Goal: Information Seeking & Learning: Find specific fact

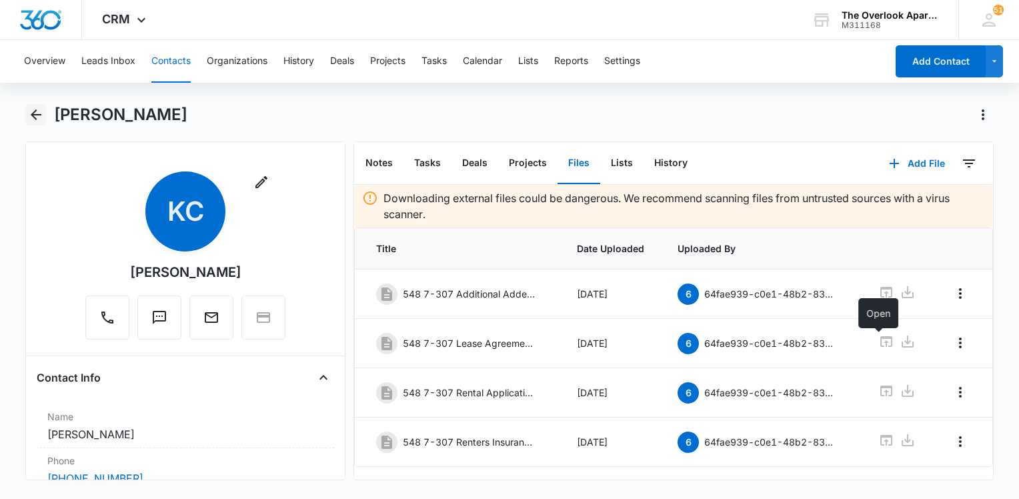
click at [39, 109] on icon "Back" at bounding box center [36, 115] width 16 height 16
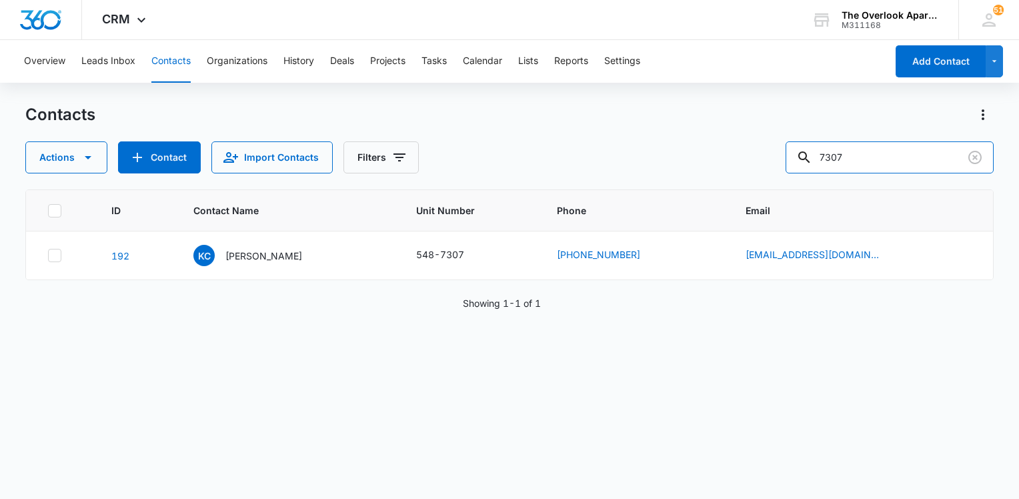
drag, startPoint x: 869, startPoint y: 160, endPoint x: 767, endPoint y: 156, distance: 102.8
click at [767, 156] on div "Actions Contact Import Contacts Filters 7307" at bounding box center [509, 157] width 968 height 32
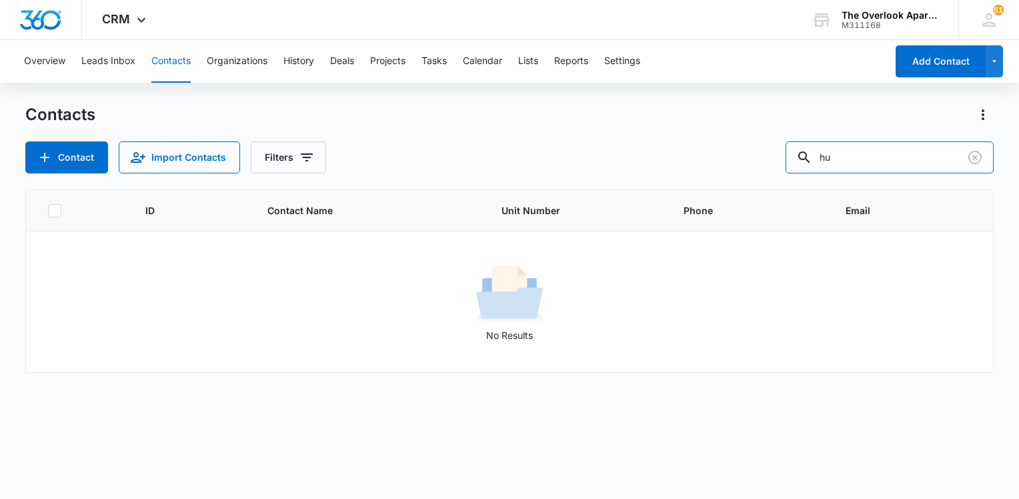
type input "h"
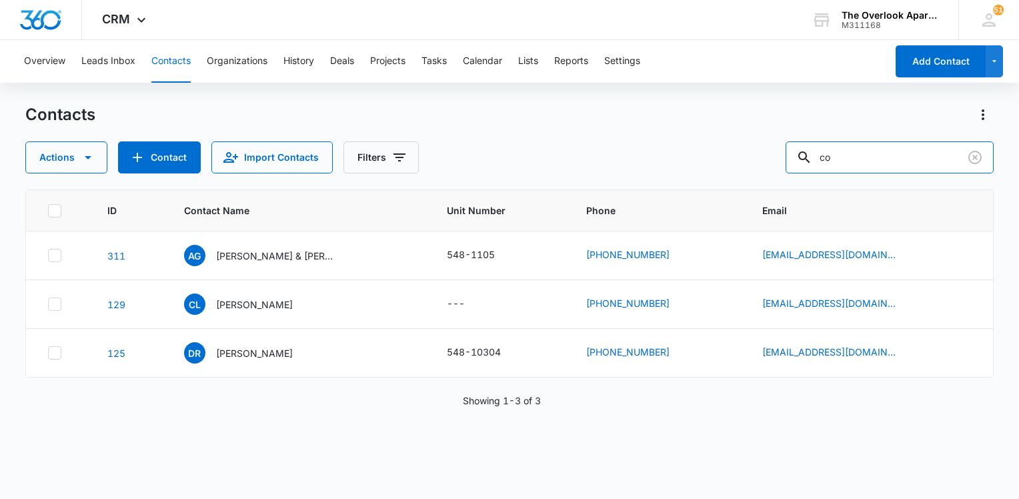
type input "c"
click at [870, 156] on input "text" at bounding box center [899, 157] width 188 height 32
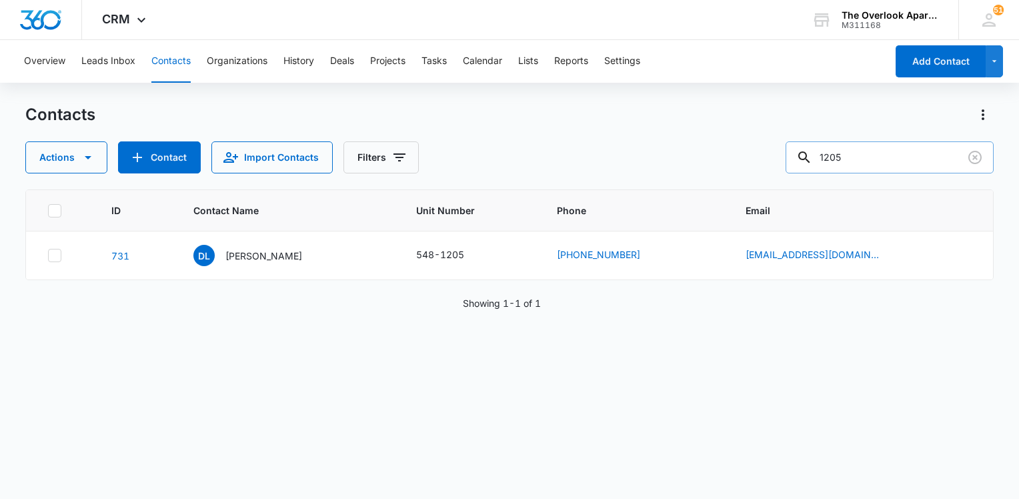
click at [887, 153] on input "1205" at bounding box center [889, 157] width 208 height 32
click at [885, 155] on input "1205" at bounding box center [889, 157] width 208 height 32
paste input "[PHONE_NUMBER]"
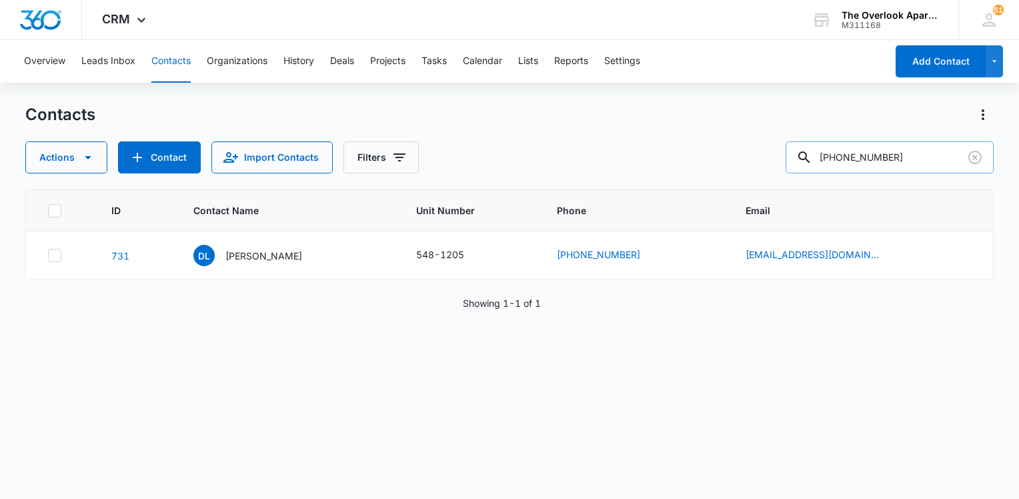
click at [850, 156] on input "[PHONE_NUMBER]" at bounding box center [889, 157] width 208 height 32
type input "708) 560-1986"
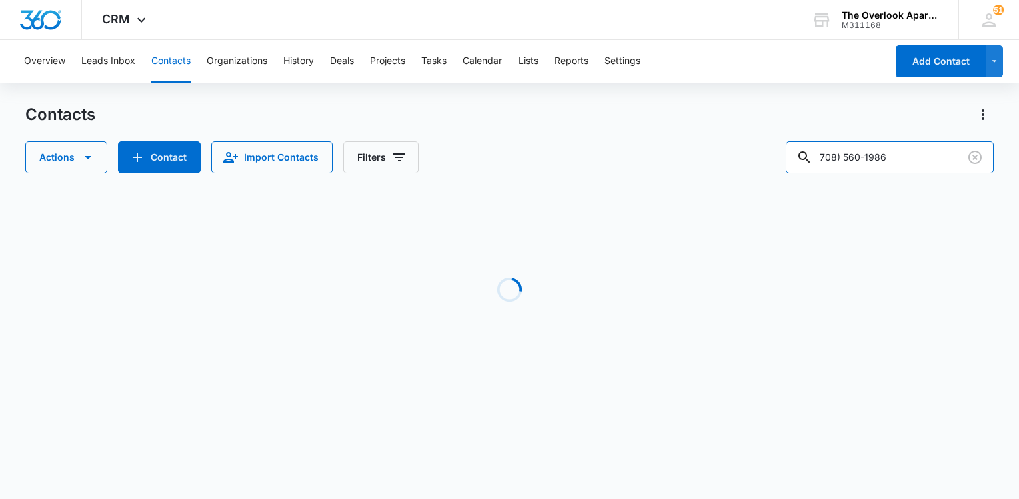
drag, startPoint x: 858, startPoint y: 154, endPoint x: 875, endPoint y: 180, distance: 30.9
click at [857, 155] on input "708) 560-1986" at bounding box center [889, 157] width 208 height 32
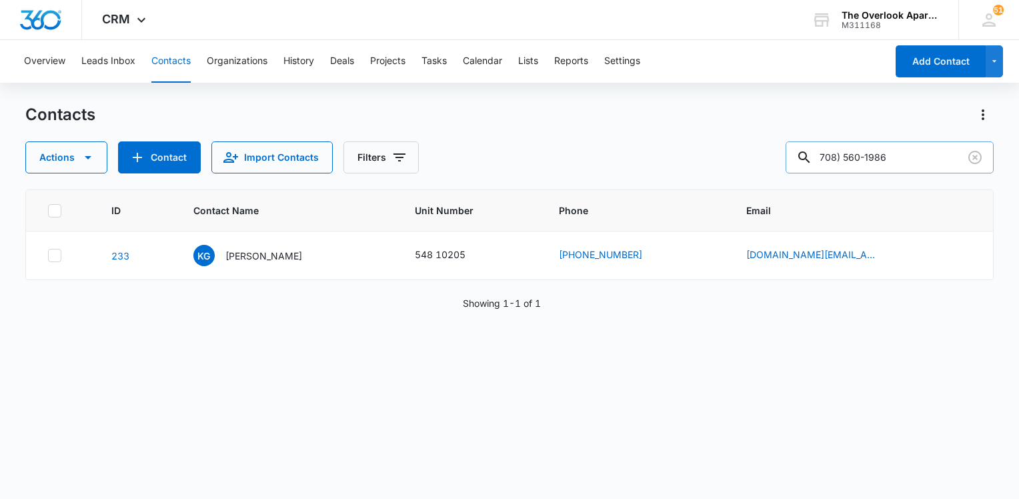
click at [859, 157] on input "708) 560-1986" at bounding box center [889, 157] width 208 height 32
click at [261, 255] on p "[PERSON_NAME]" at bounding box center [263, 256] width 77 height 14
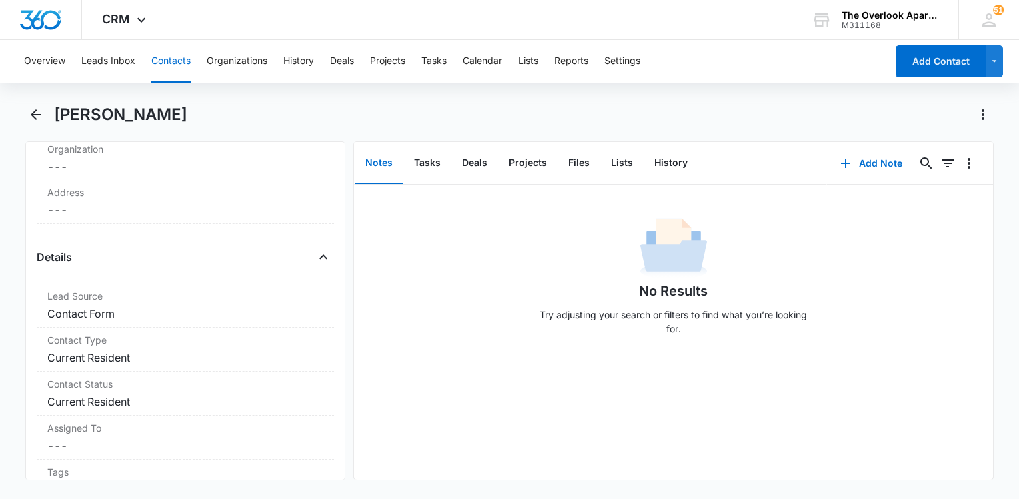
scroll to position [267, 0]
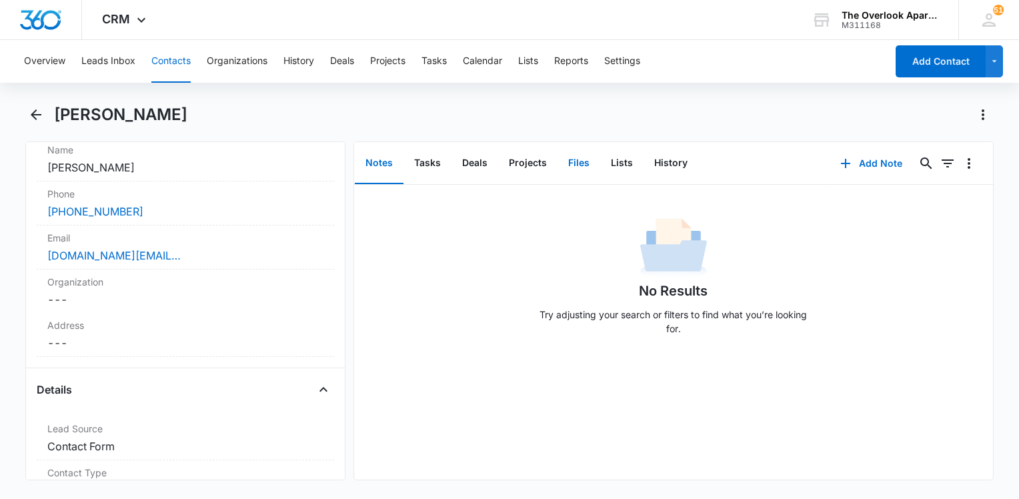
click at [579, 171] on button "Files" at bounding box center [578, 163] width 43 height 41
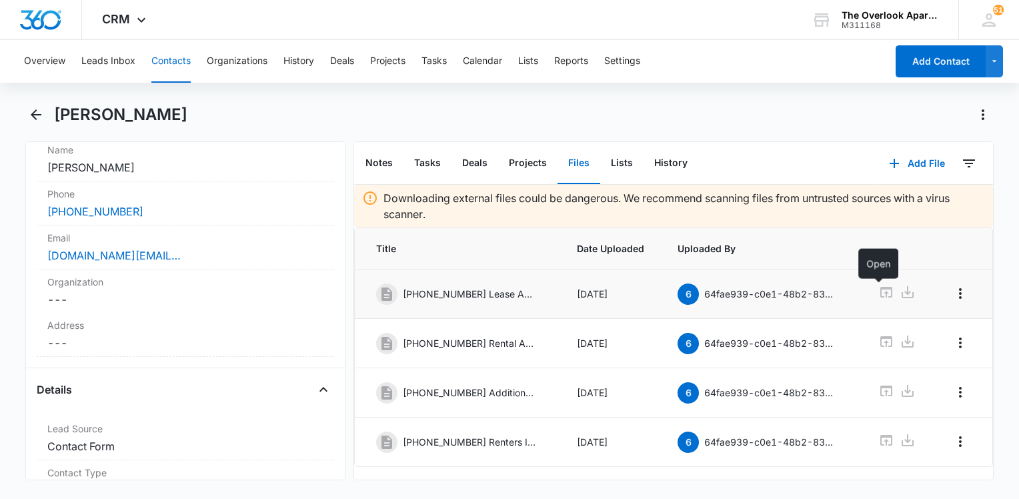
click at [878, 292] on icon at bounding box center [886, 292] width 16 height 16
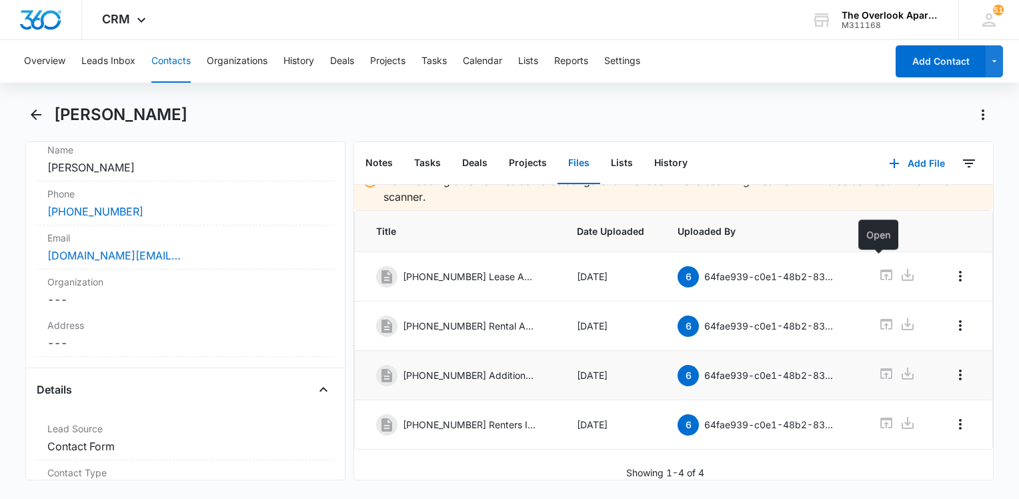
scroll to position [29, 0]
click at [878, 267] on icon at bounding box center [886, 275] width 16 height 16
click at [878, 365] on icon at bounding box center [886, 373] width 16 height 16
click at [878, 316] on icon at bounding box center [886, 324] width 16 height 16
click at [167, 60] on button "Contacts" at bounding box center [170, 61] width 39 height 43
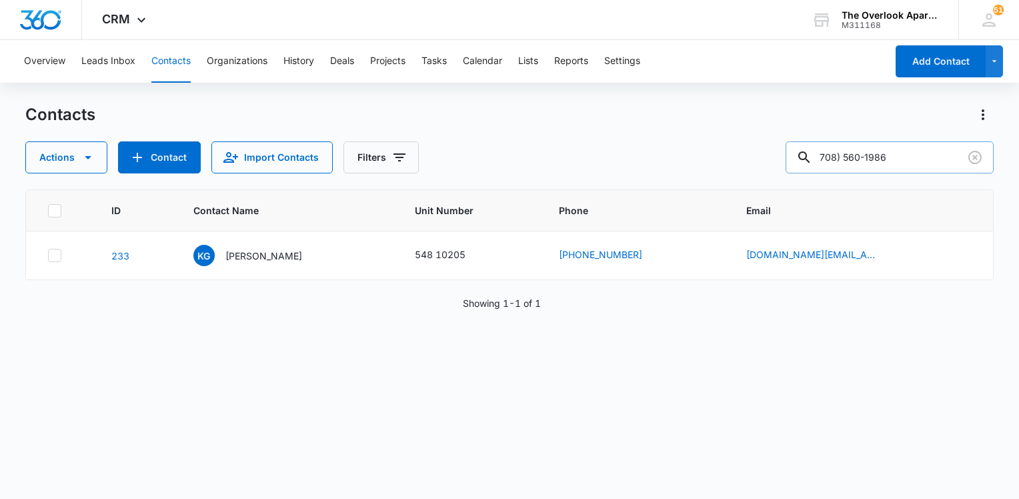
click at [857, 148] on input "708) 560-1986" at bounding box center [889, 157] width 208 height 32
drag, startPoint x: 899, startPoint y: 145, endPoint x: 906, endPoint y: 145, distance: 7.4
click at [906, 145] on input "708) 560-1986" at bounding box center [889, 157] width 208 height 32
click at [907, 145] on input "708) 560-1986" at bounding box center [889, 157] width 208 height 32
click at [907, 146] on input "708) 560-1986" at bounding box center [889, 157] width 208 height 32
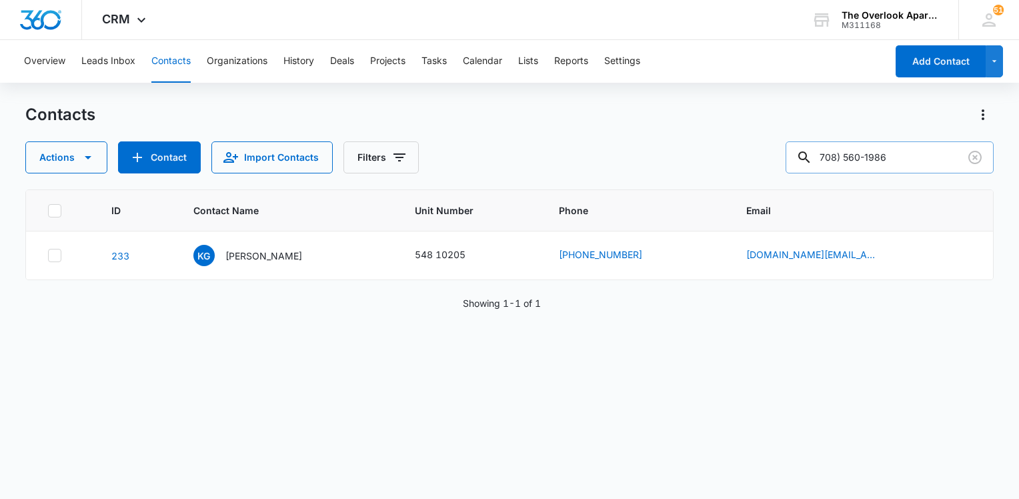
drag, startPoint x: 907, startPoint y: 146, endPoint x: 905, endPoint y: 154, distance: 8.1
click at [906, 149] on input "708) 560-1986" at bounding box center [889, 157] width 208 height 32
click at [904, 157] on input "708) 560-1986" at bounding box center [889, 157] width 208 height 32
click at [900, 158] on input "708) 560-1986" at bounding box center [889, 157] width 208 height 32
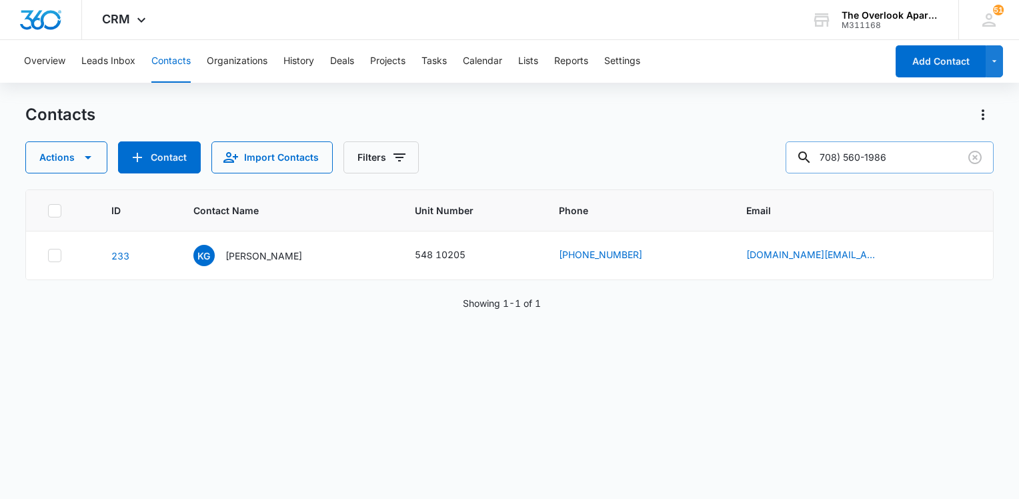
click at [900, 158] on input "708) 560-1986" at bounding box center [889, 157] width 208 height 32
type input "7307"
click at [249, 257] on p "[PERSON_NAME]" at bounding box center [263, 256] width 77 height 14
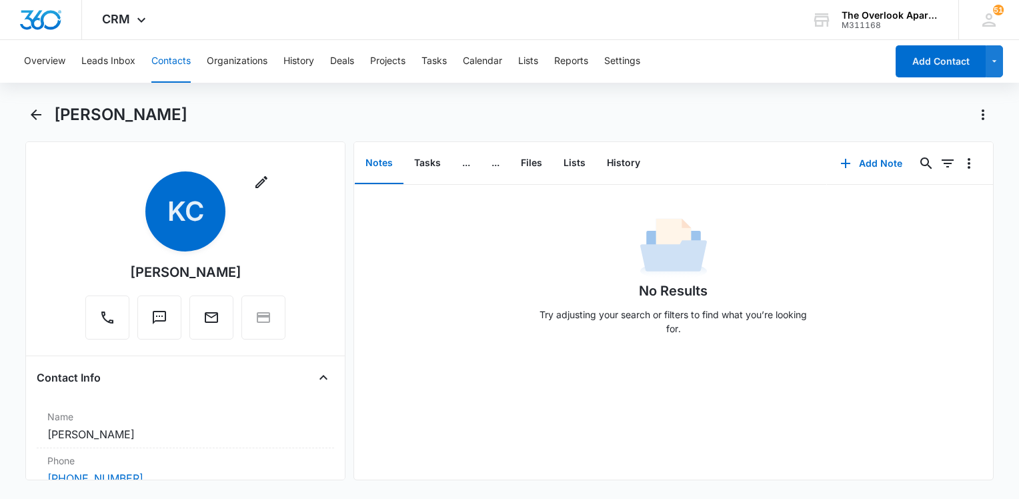
drag, startPoint x: 243, startPoint y: 265, endPoint x: 127, endPoint y: 279, distance: 116.8
click at [127, 279] on div "Remove KC [PERSON_NAME]" at bounding box center [185, 255] width 200 height 168
drag, startPoint x: 127, startPoint y: 279, endPoint x: 159, endPoint y: 270, distance: 33.2
copy div "[PERSON_NAME]"
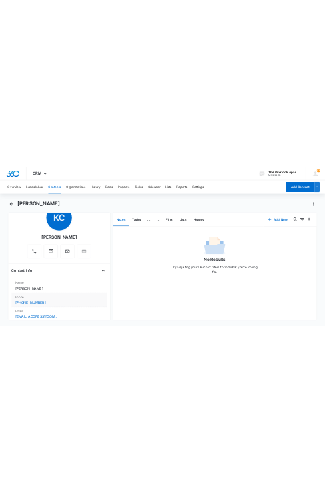
scroll to position [133, 0]
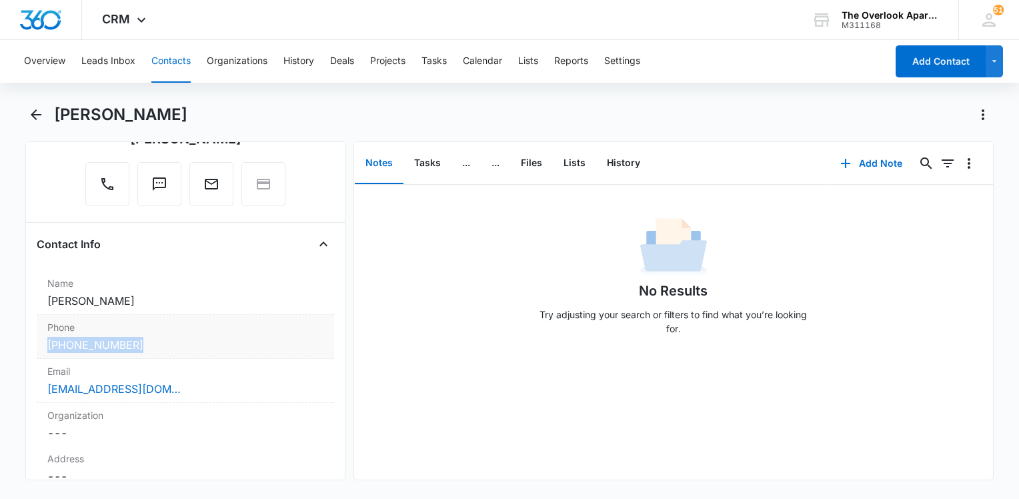
drag, startPoint x: 157, startPoint y: 345, endPoint x: 43, endPoint y: 345, distance: 114.0
click at [43, 345] on div "Phone Cancel Save Changes [PHONE_NUMBER]" at bounding box center [185, 337] width 297 height 44
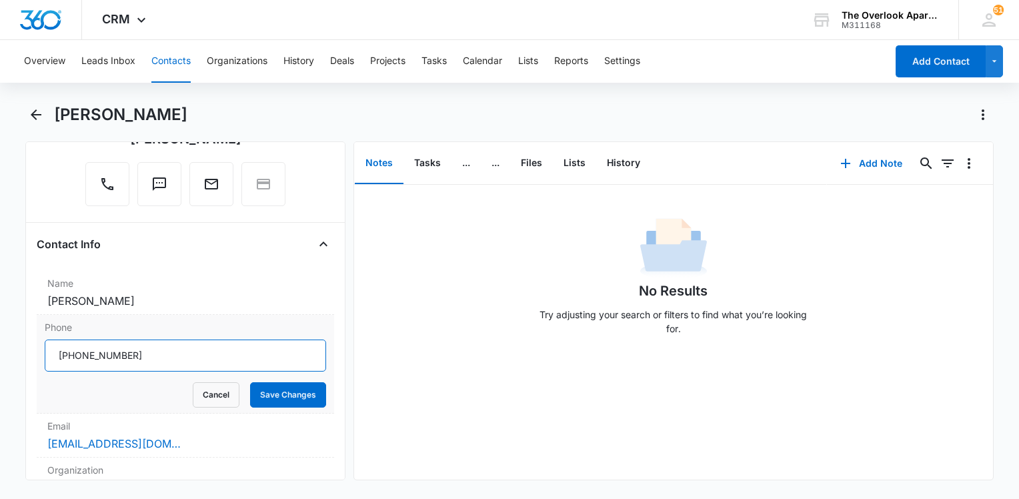
drag, startPoint x: 151, startPoint y: 356, endPoint x: 47, endPoint y: 360, distance: 103.4
click at [47, 360] on input "Phone" at bounding box center [185, 355] width 281 height 32
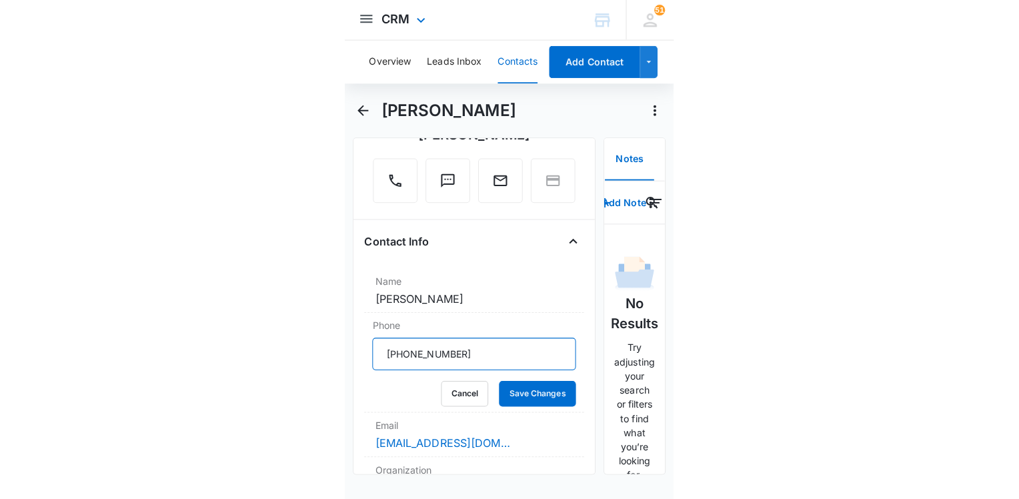
scroll to position [0, 0]
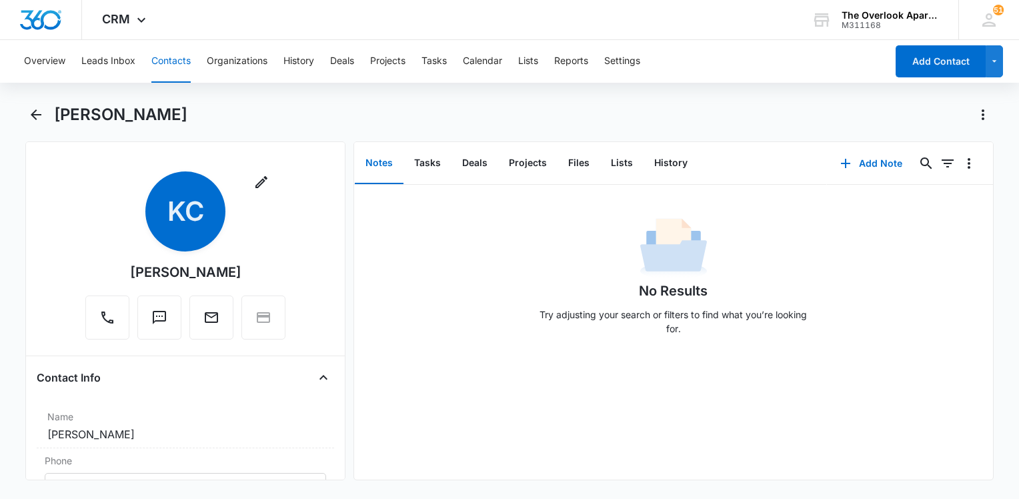
click at [178, 61] on button "Contacts" at bounding box center [170, 61] width 39 height 43
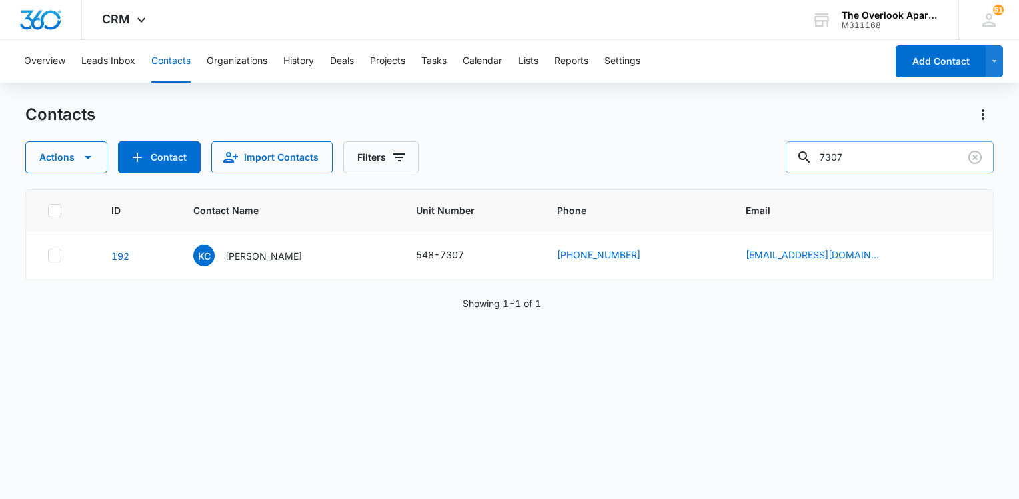
click at [900, 160] on input "7307" at bounding box center [889, 157] width 208 height 32
type input "1105"
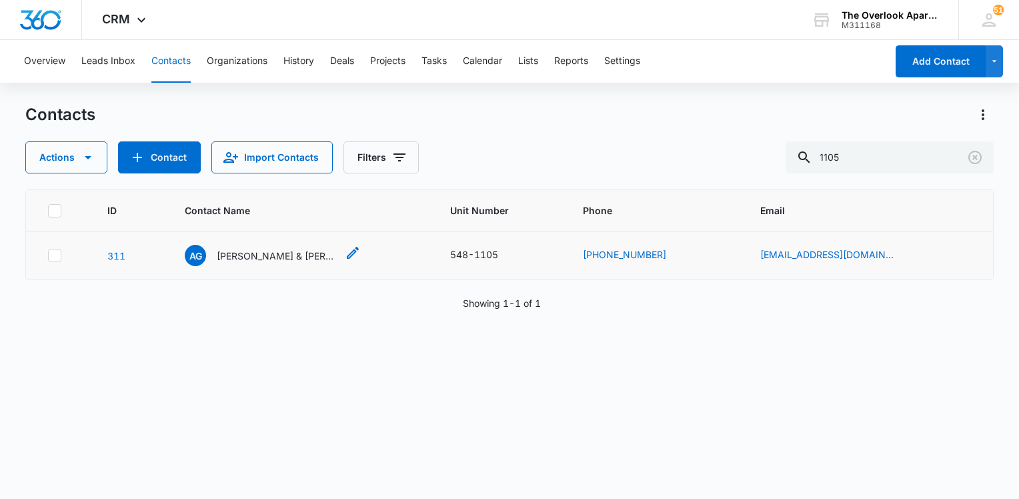
click at [276, 259] on p "[PERSON_NAME] & [PERSON_NAME]" at bounding box center [277, 256] width 120 height 14
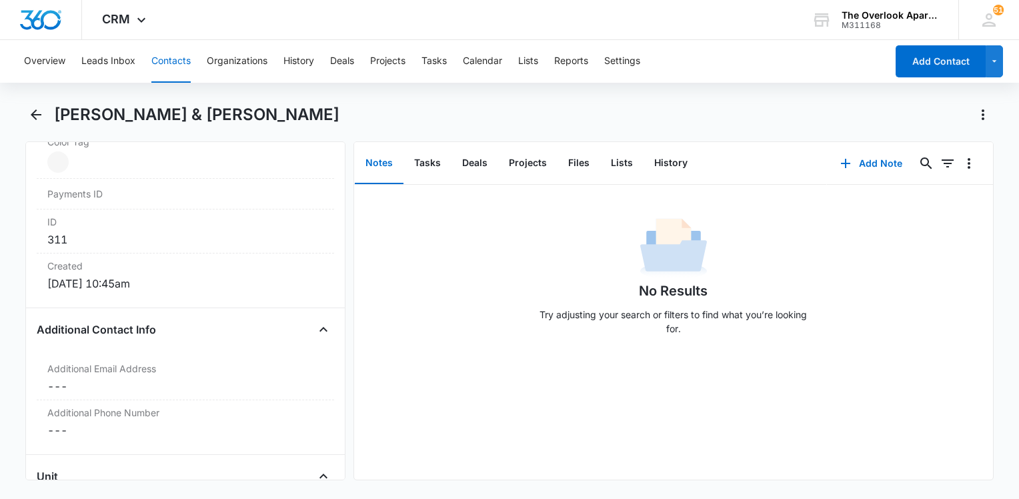
scroll to position [933, 0]
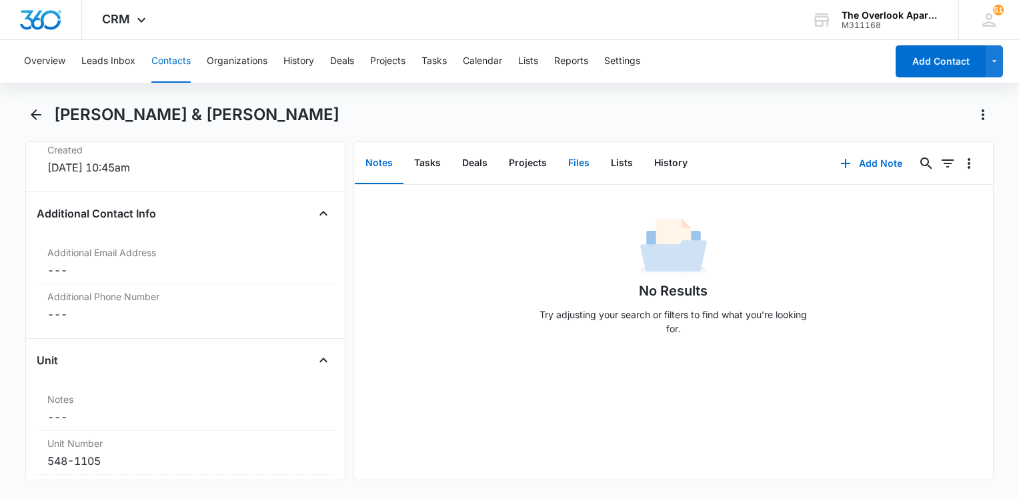
click at [589, 151] on button "Files" at bounding box center [578, 163] width 43 height 41
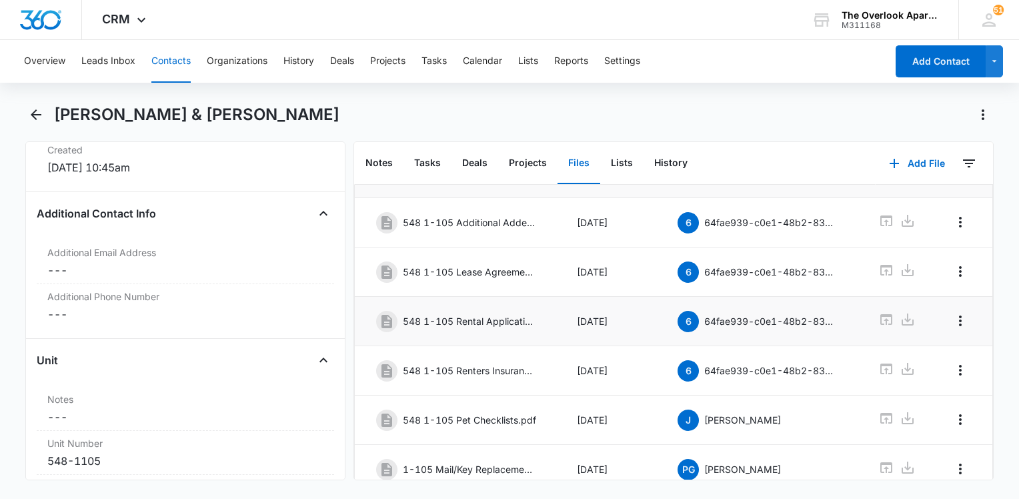
scroll to position [128, 0]
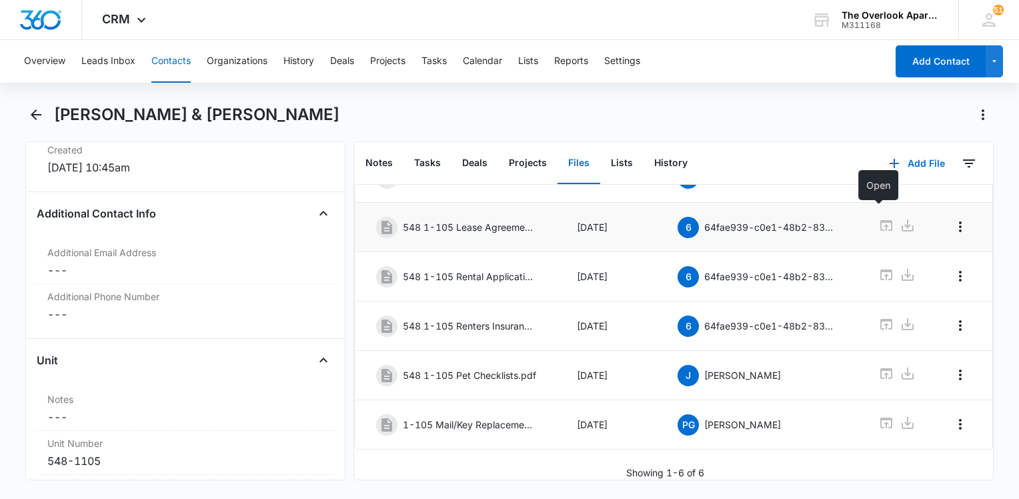
click at [889, 217] on div at bounding box center [897, 226] width 39 height 19
click at [878, 217] on icon at bounding box center [886, 225] width 16 height 16
click at [878, 316] on icon at bounding box center [886, 324] width 16 height 16
